Goal: Task Accomplishment & Management: Manage account settings

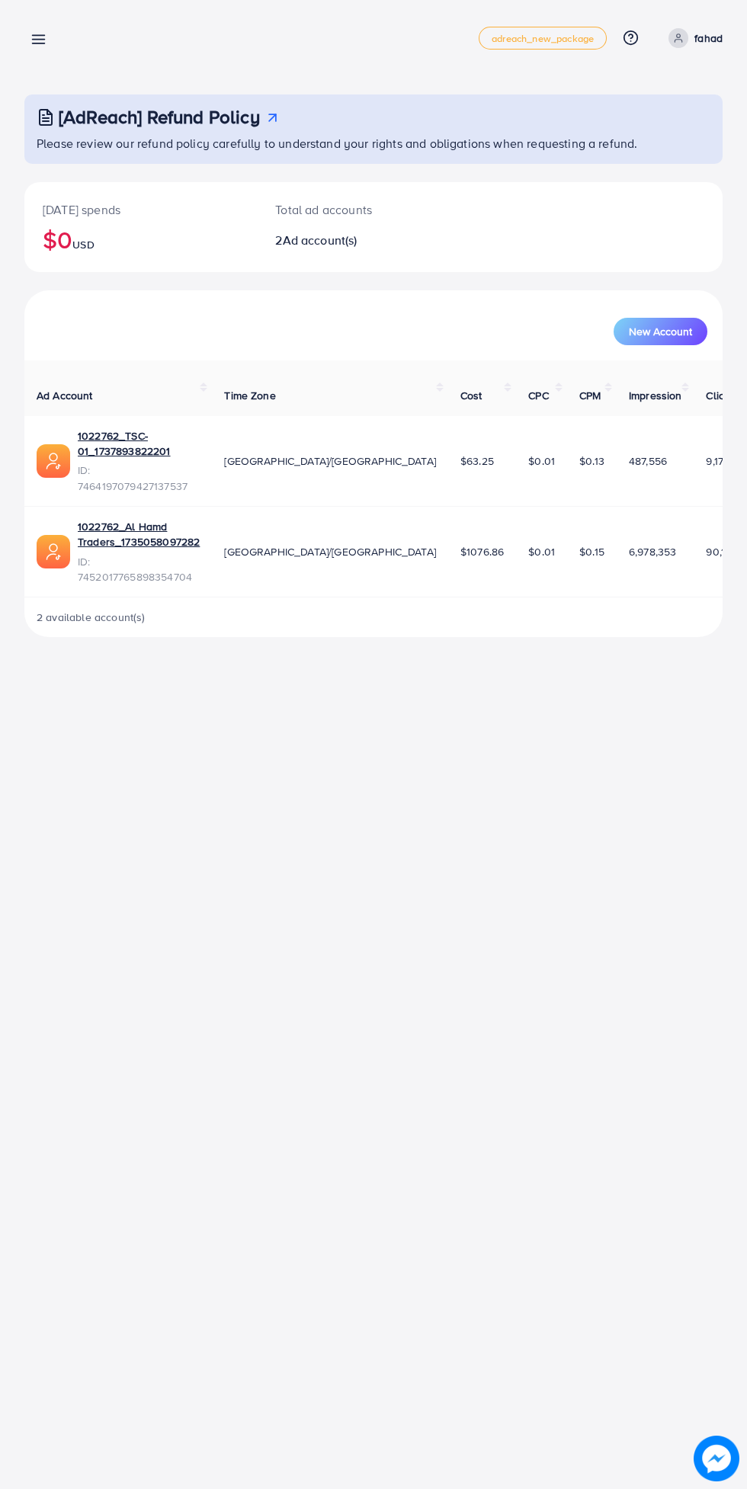
click at [38, 40] on line at bounding box center [39, 40] width 12 height 0
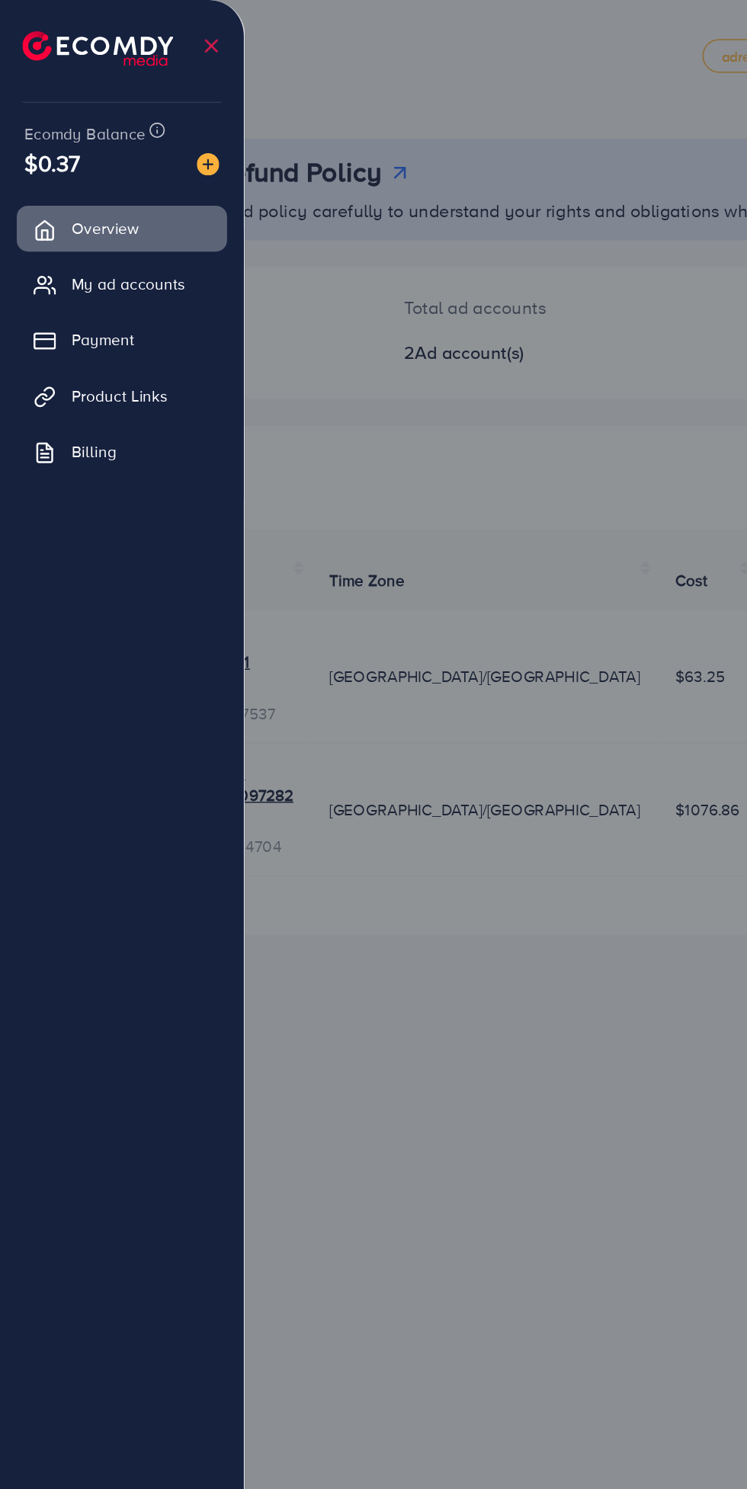
click at [100, 262] on span "Product Links" at bounding box center [82, 269] width 66 height 15
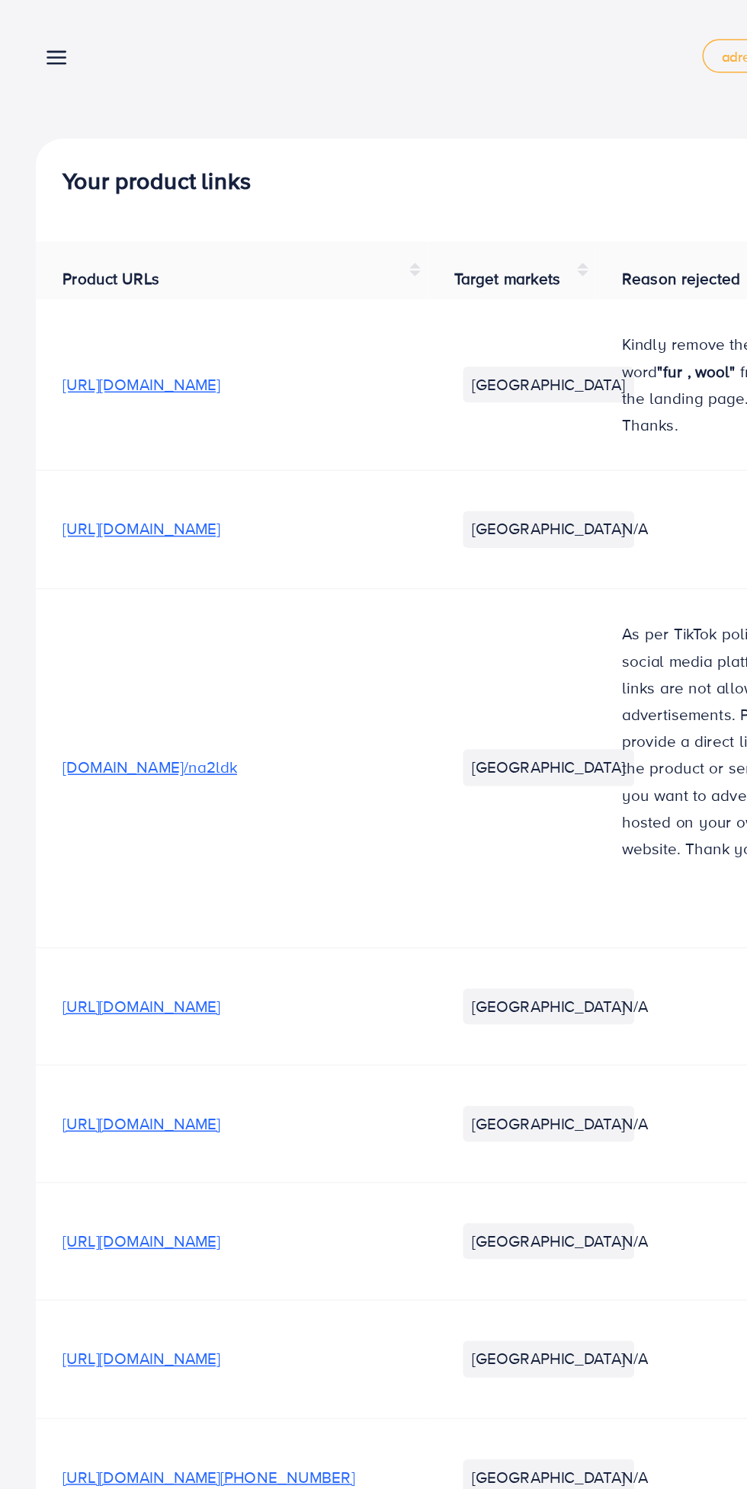
click at [36, 44] on icon at bounding box center [38, 39] width 16 height 16
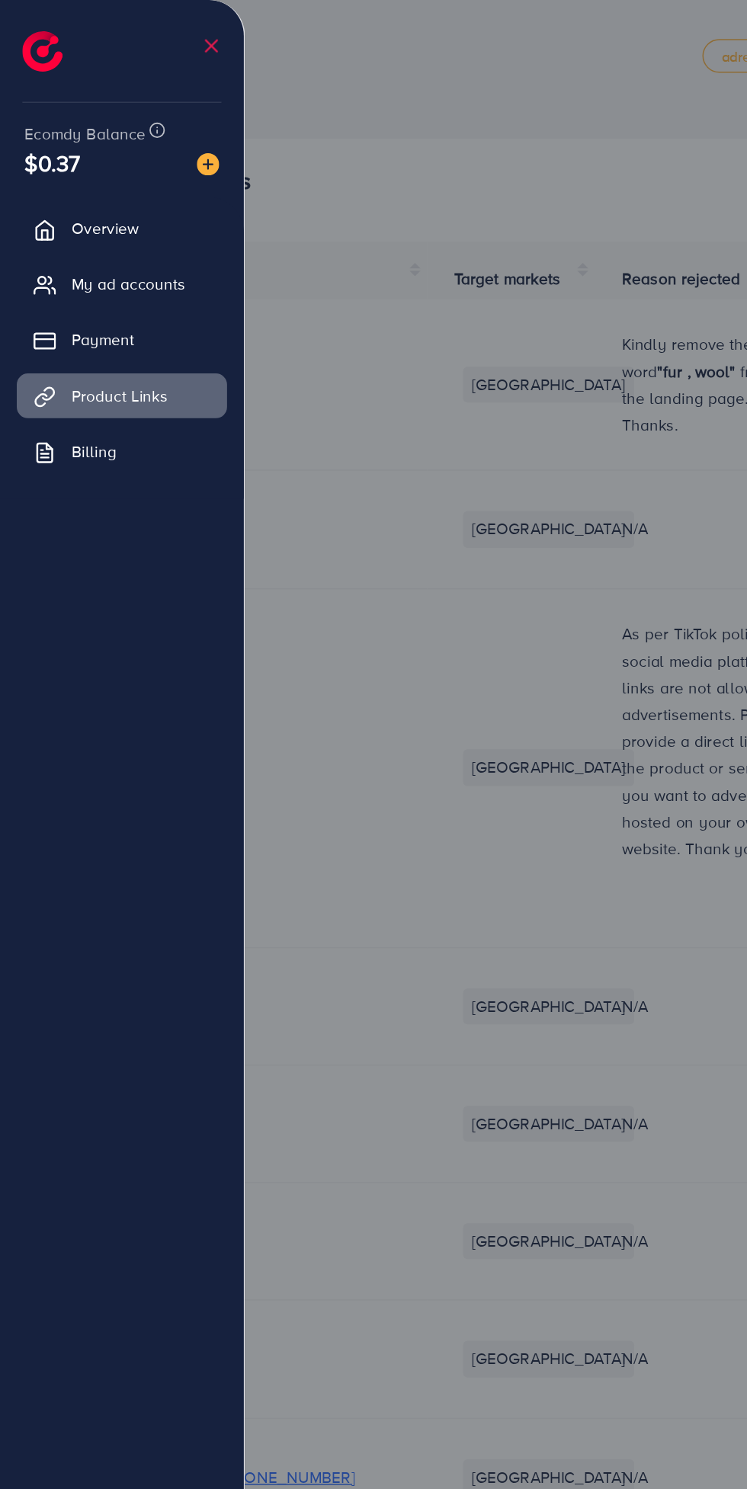
click at [105, 201] on span "My ad accounts" at bounding box center [88, 193] width 78 height 15
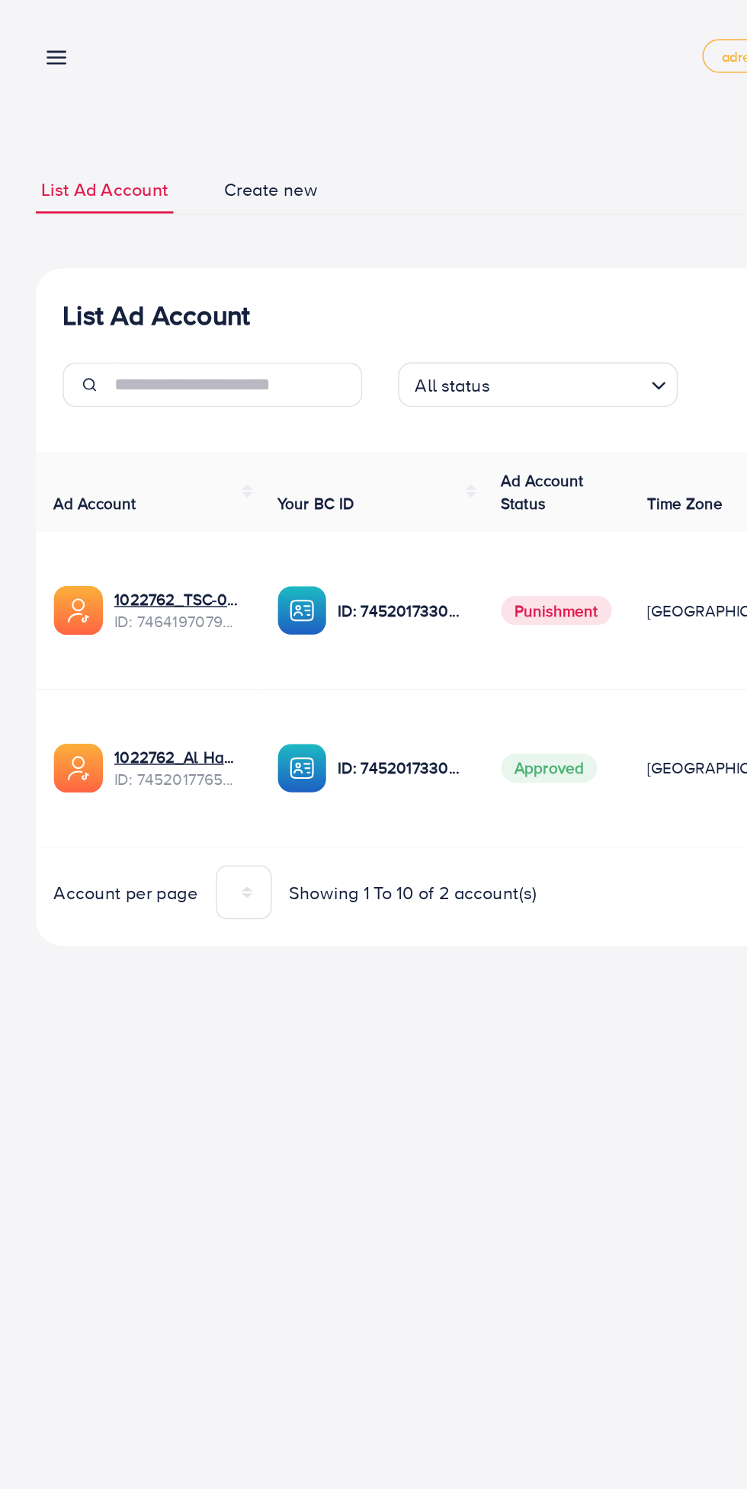
scroll to position [0, 37]
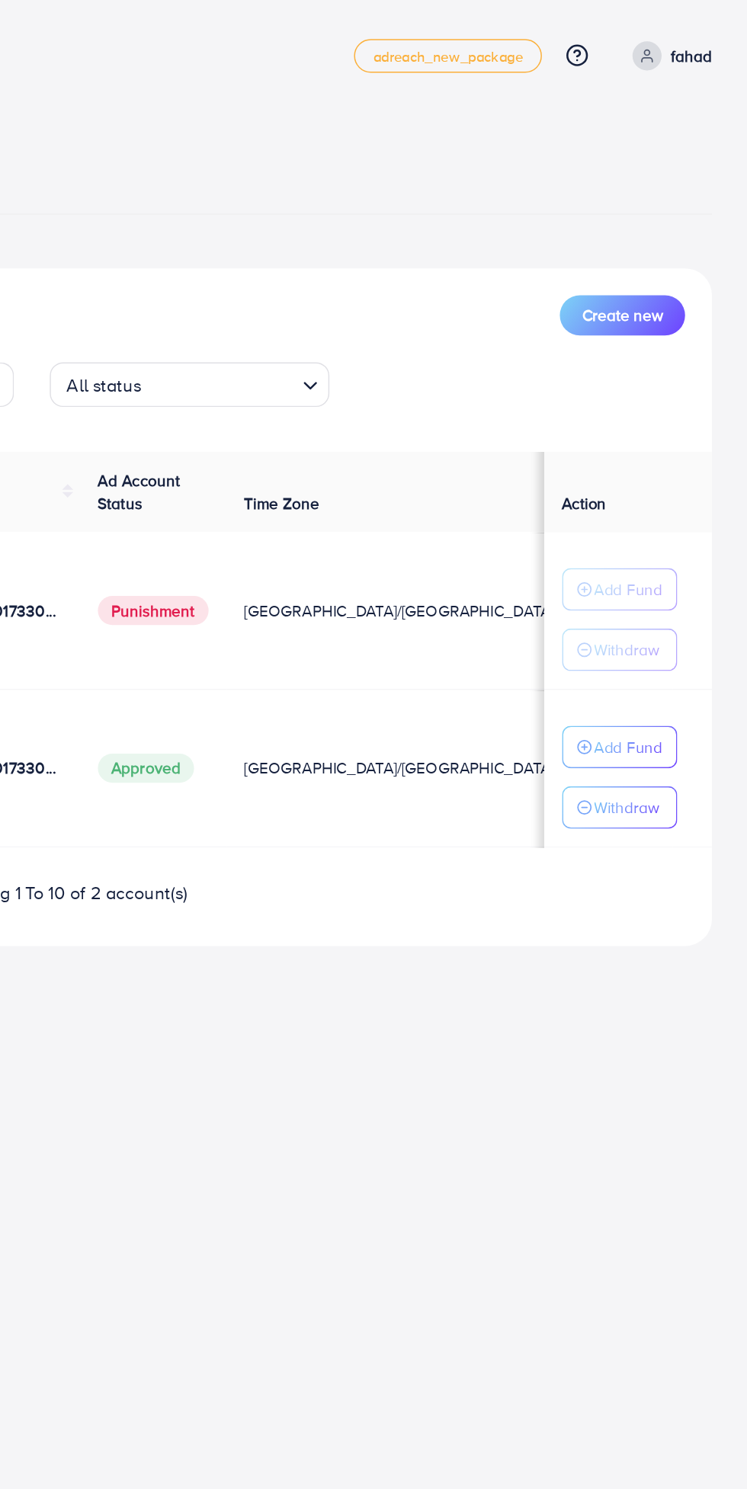
click at [683, 560] on button "Withdraw" at bounding box center [659, 550] width 79 height 29
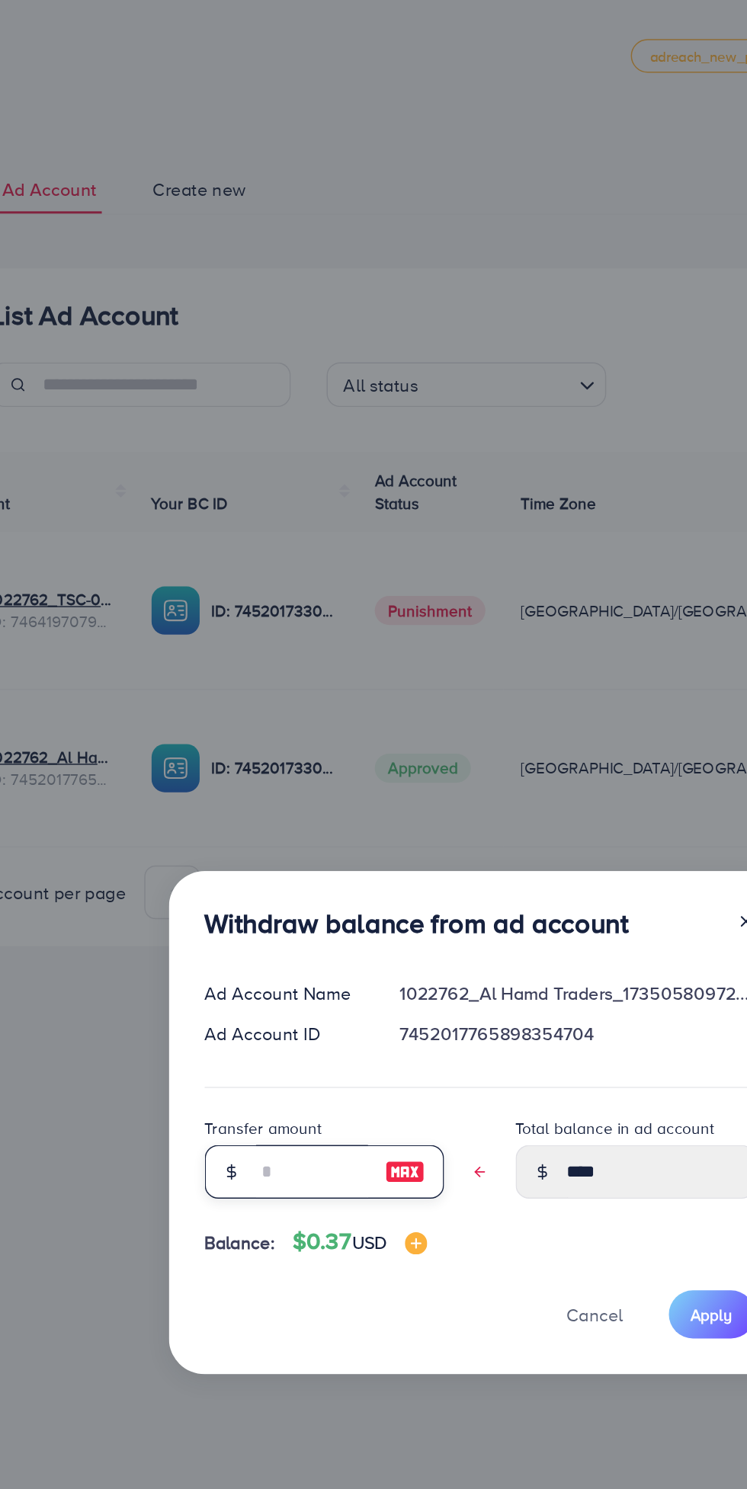
click at [260, 806] on input "text" at bounding box center [261, 798] width 76 height 37
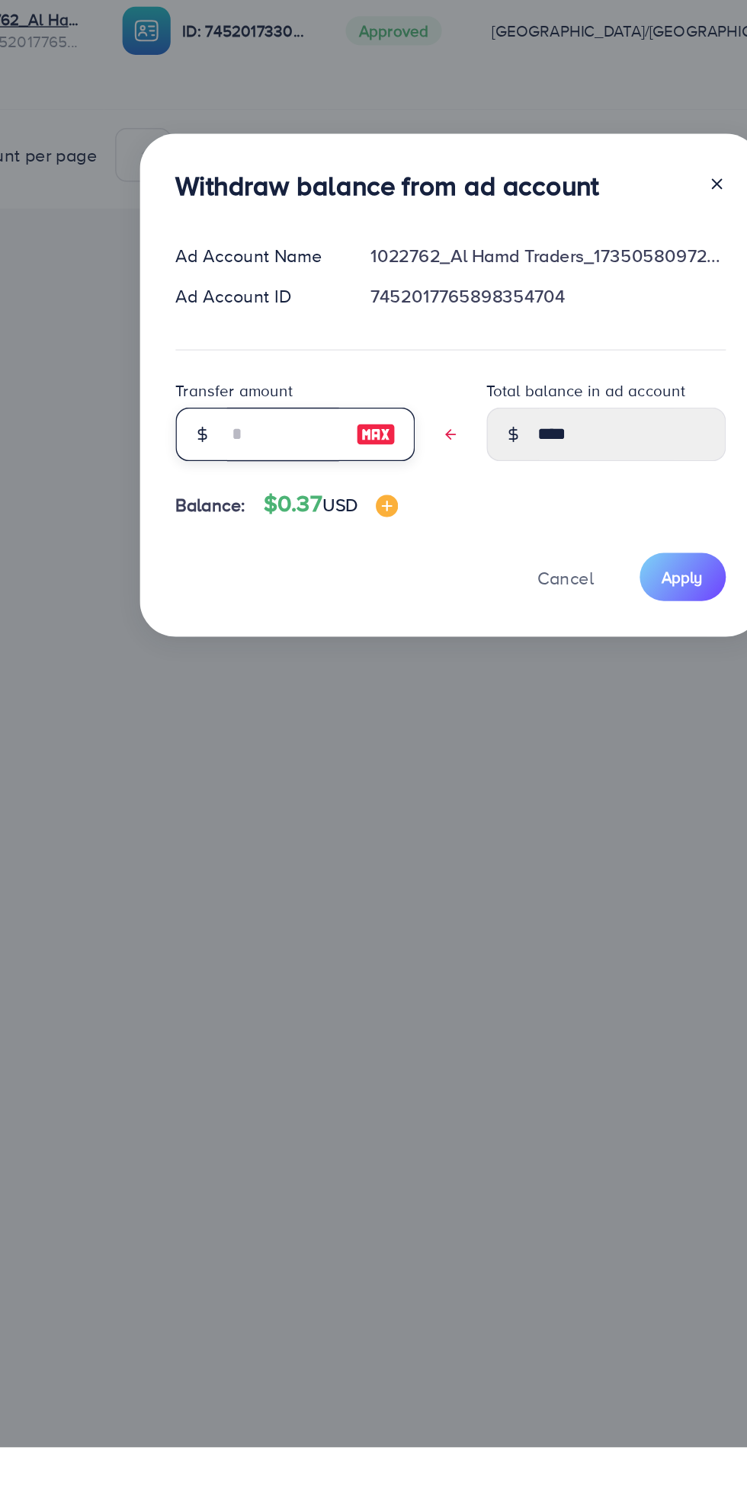
type input "*"
type input "****"
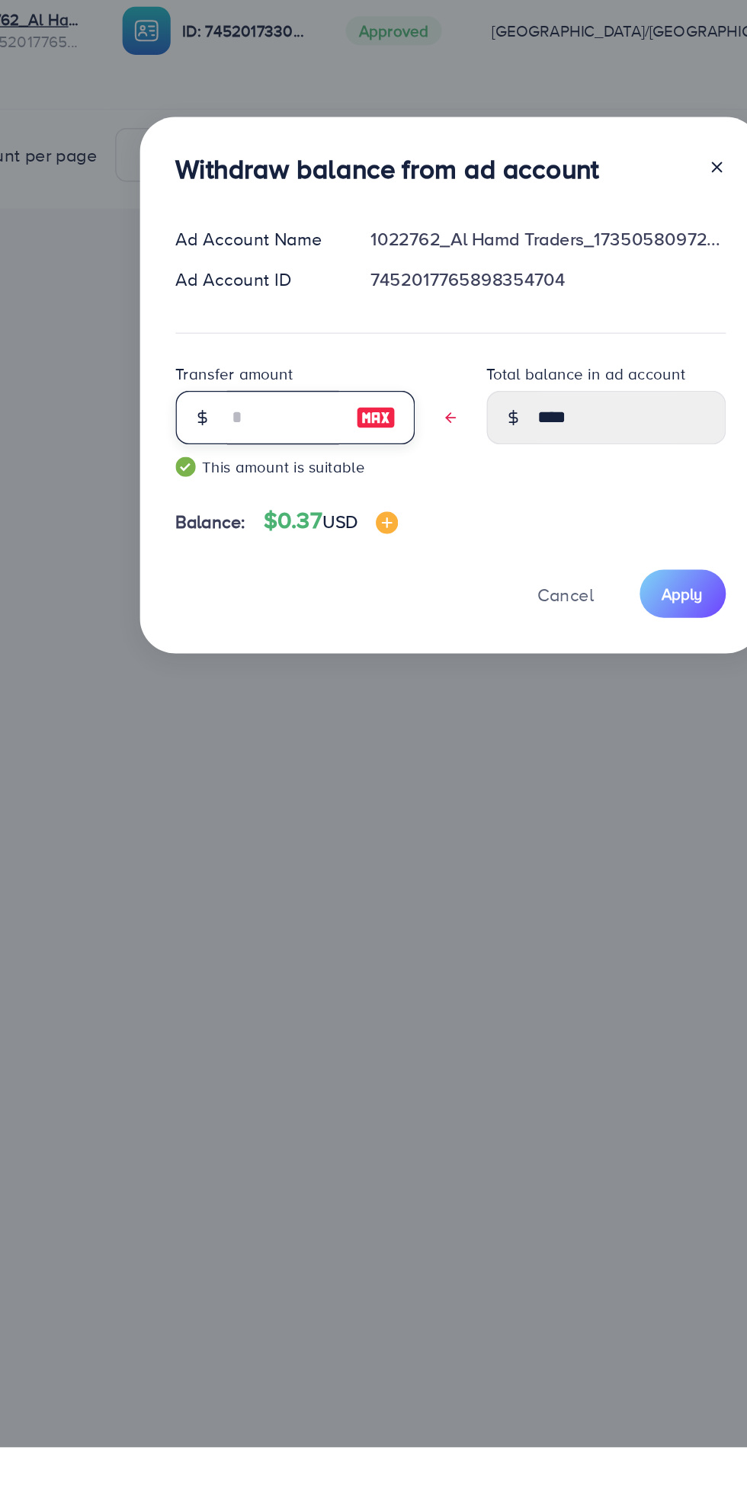
type input "****"
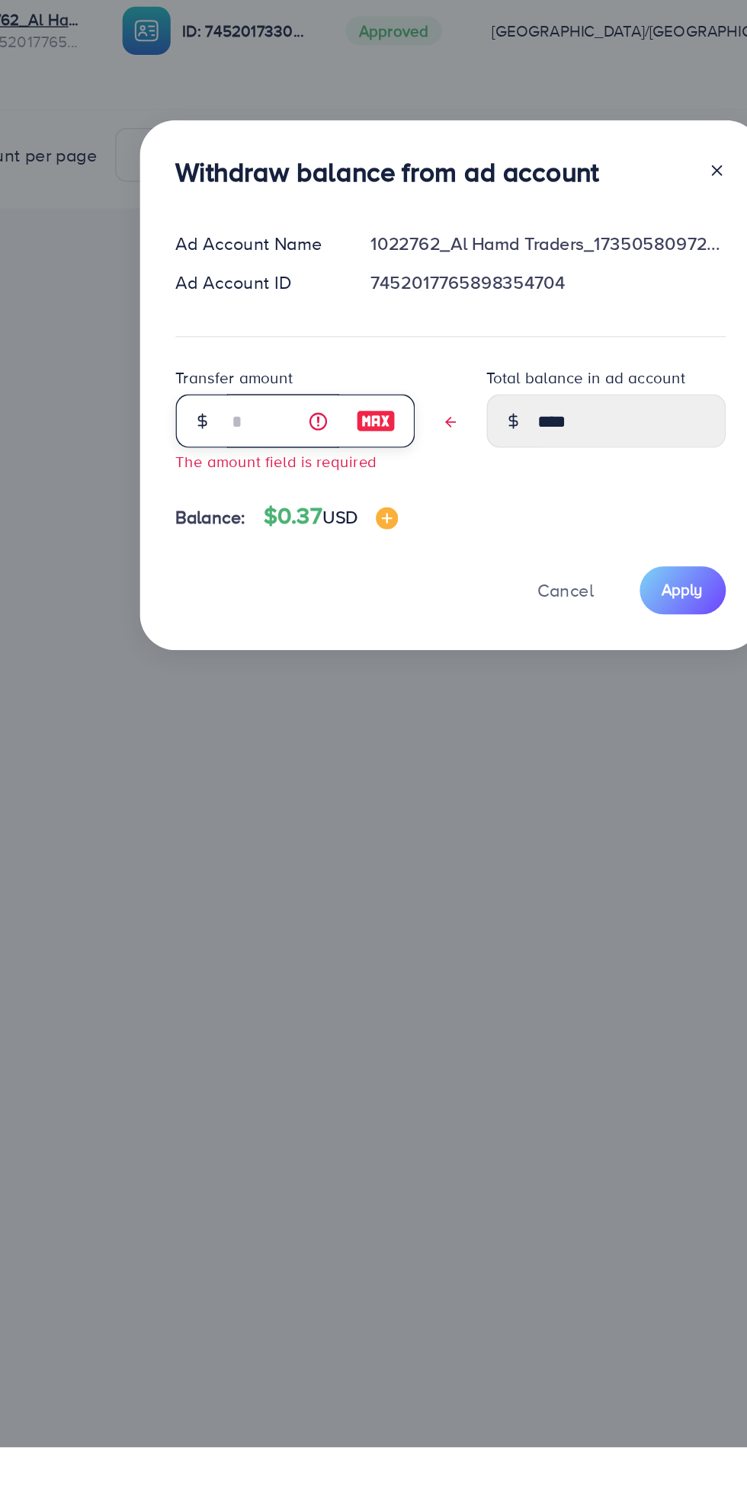
type input "*"
type input "****"
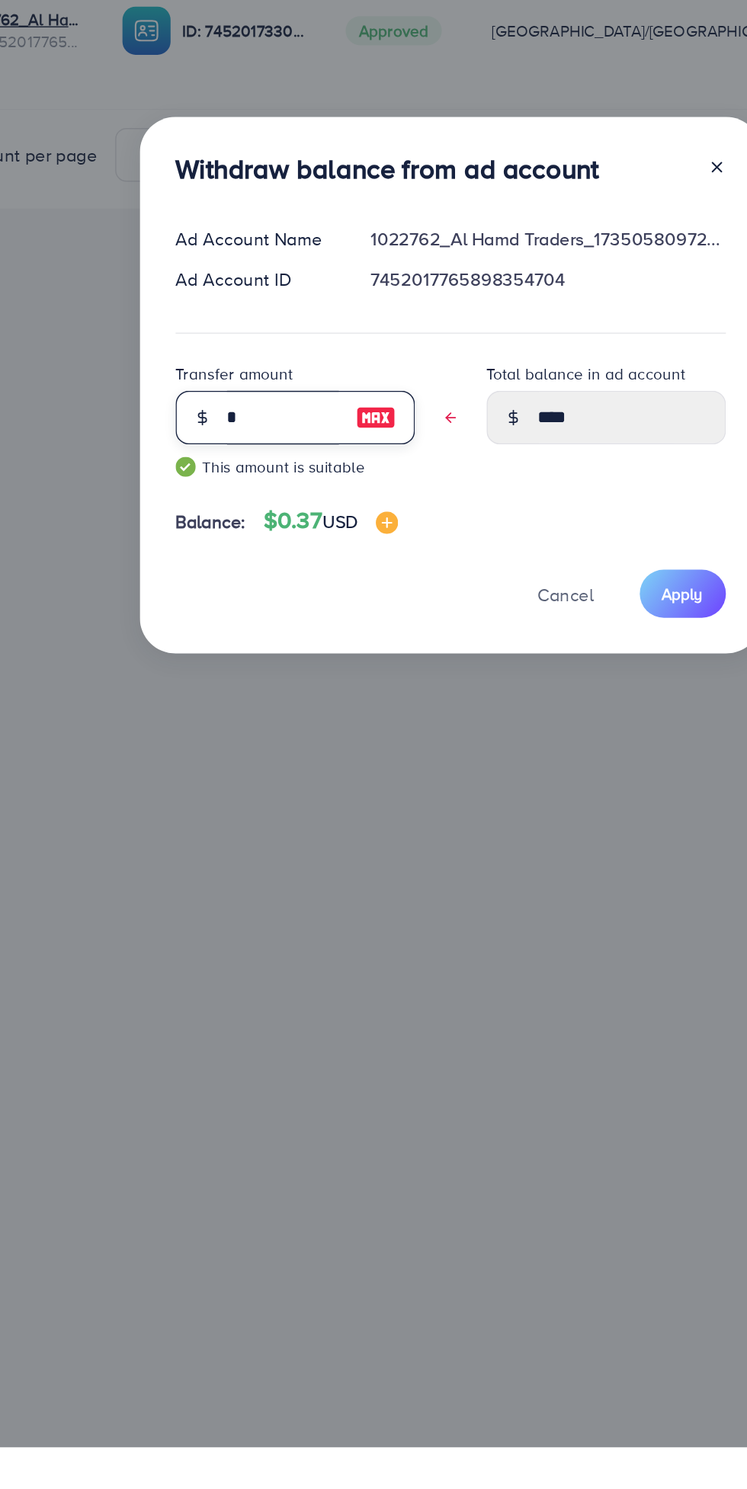
type input "*"
click at [541, 905] on span "Apply" at bounding box center [534, 907] width 28 height 15
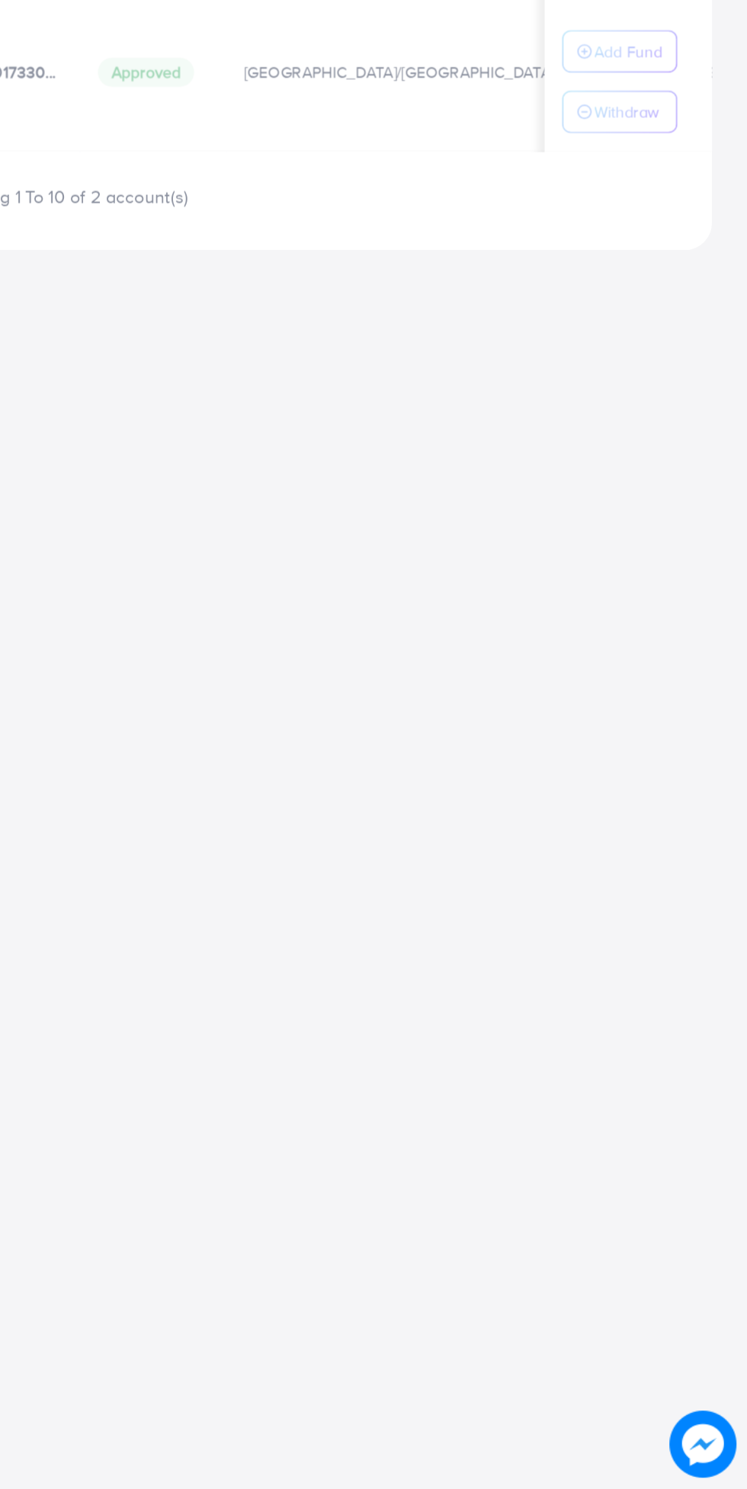
scroll to position [0, 0]
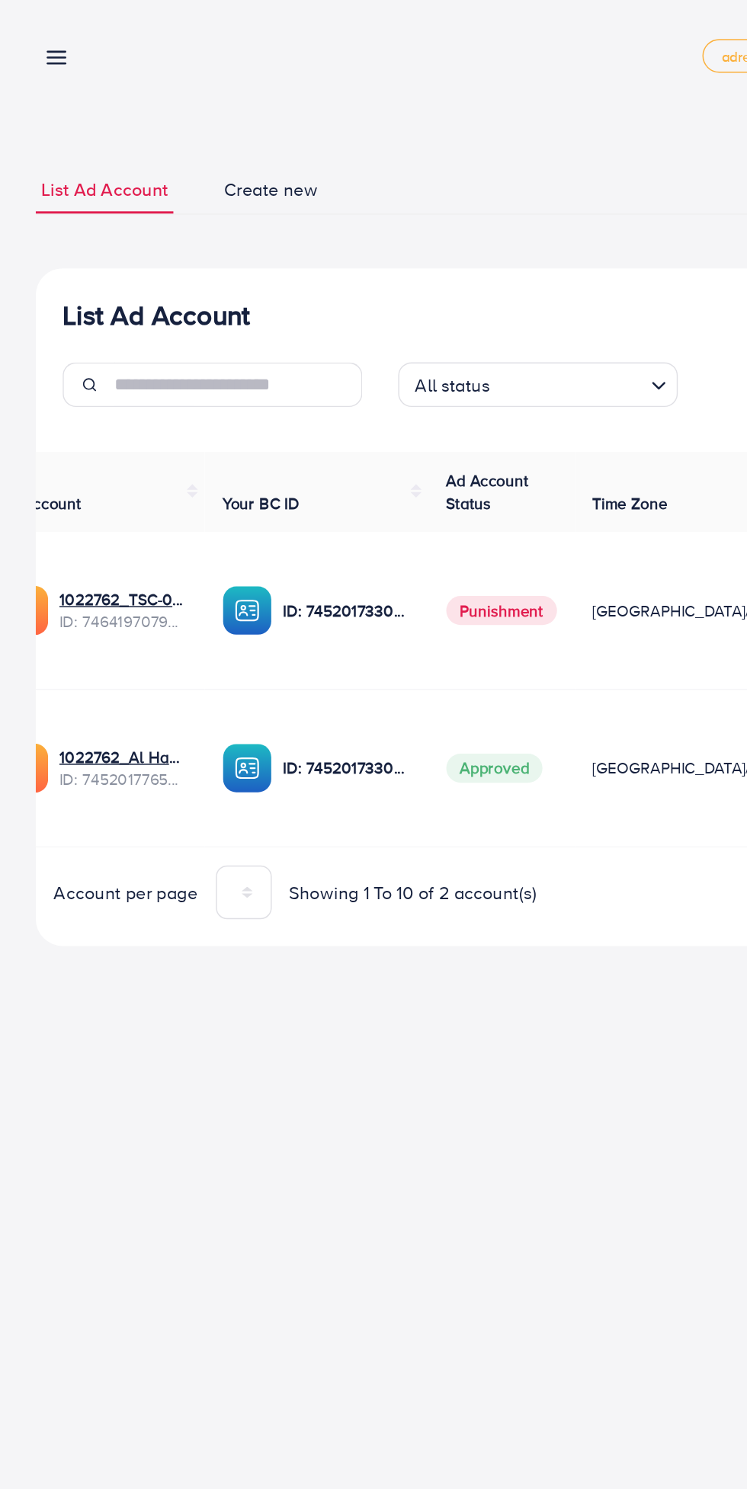
click at [34, 30] on link at bounding box center [35, 38] width 22 height 19
